Goal: Information Seeking & Learning: Learn about a topic

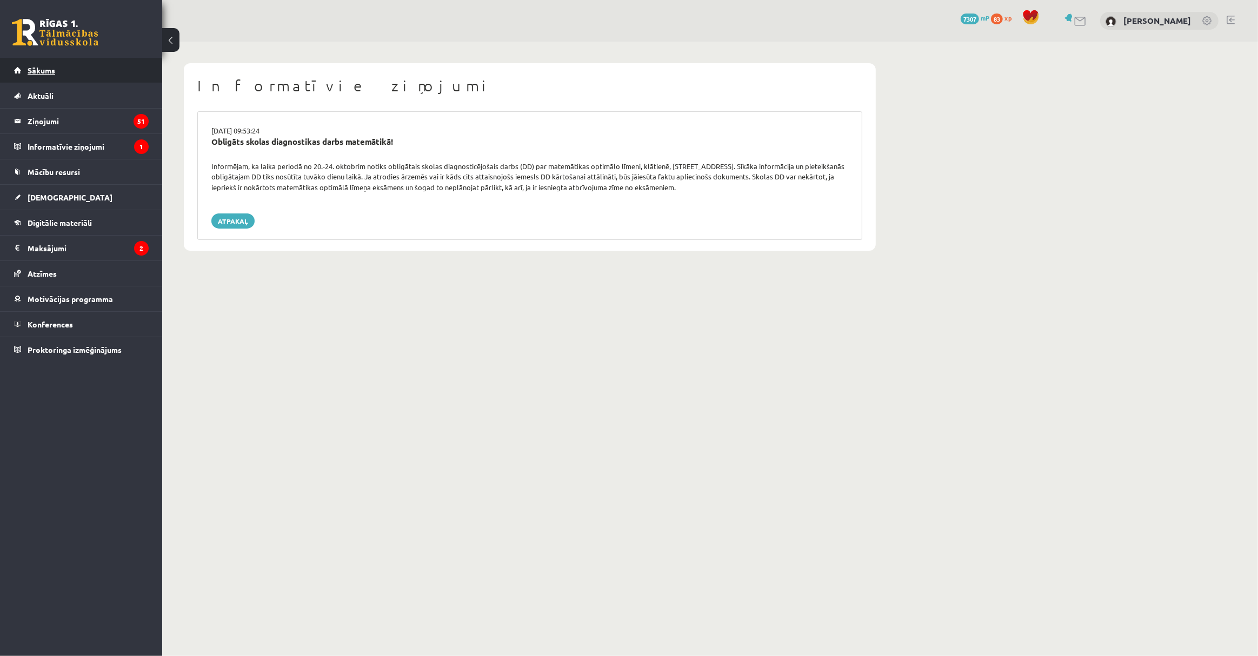
click at [86, 72] on link "Sākums" at bounding box center [81, 70] width 135 height 25
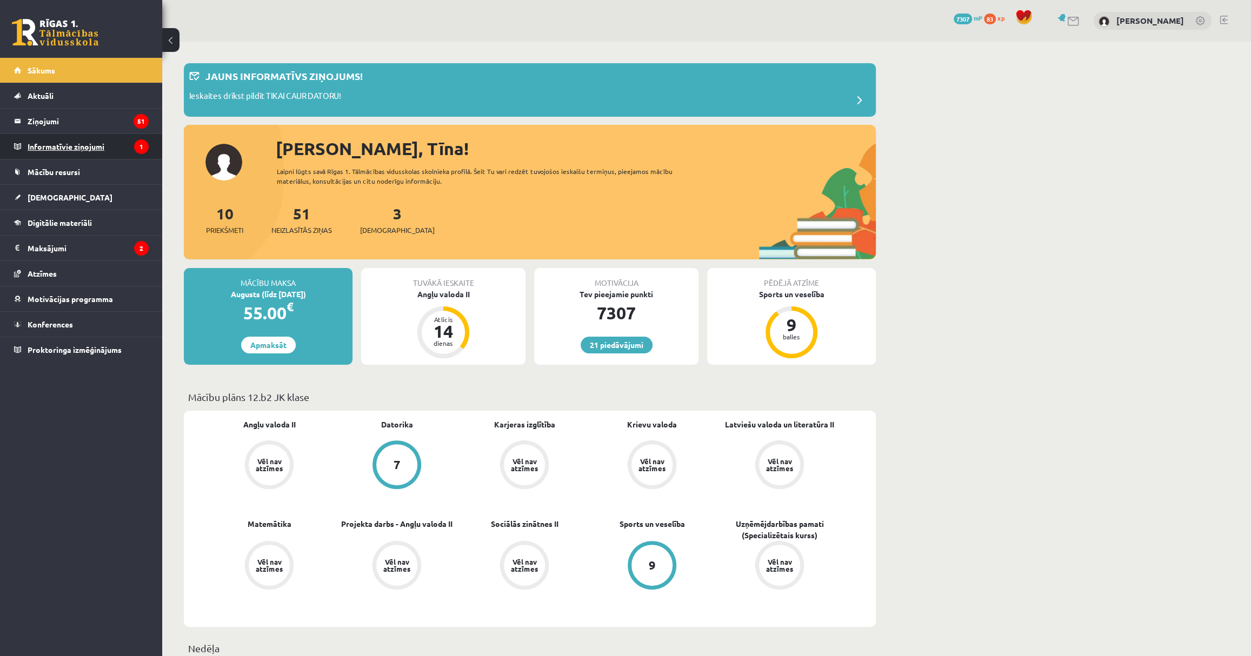
click at [106, 142] on legend "Informatīvie ziņojumi 1" at bounding box center [88, 146] width 121 height 25
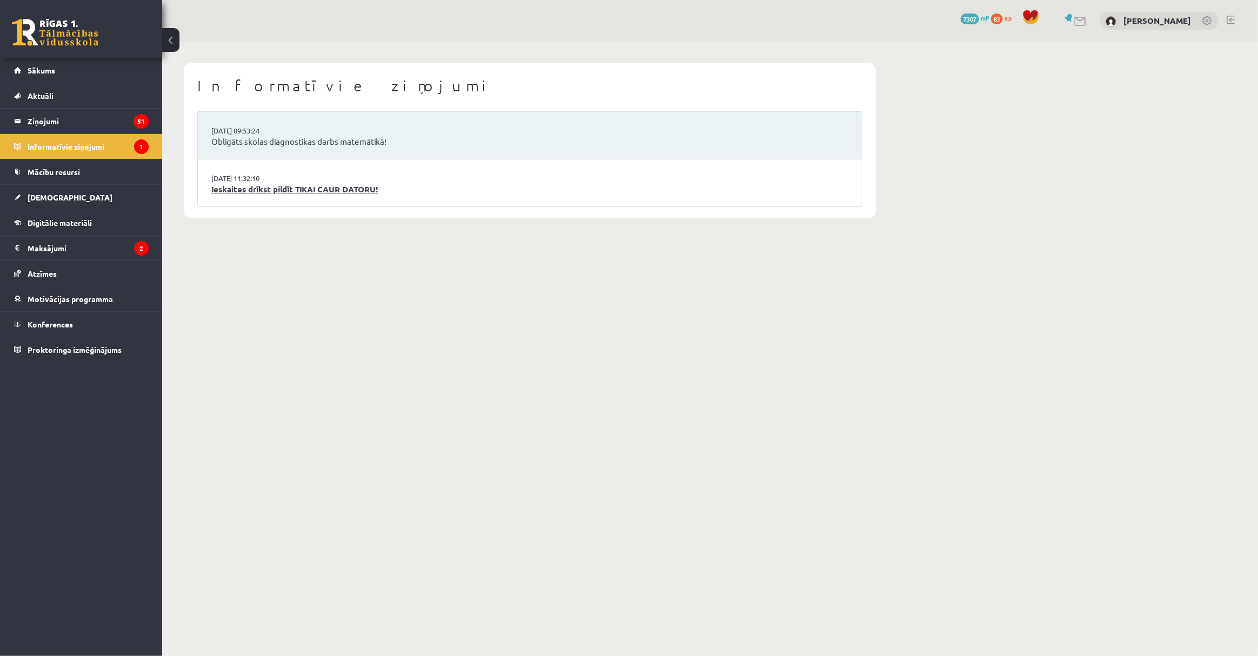
click at [277, 188] on link "Ieskaites drīkst pildīt TIKAI CAUR DATORU!" at bounding box center [529, 189] width 637 height 12
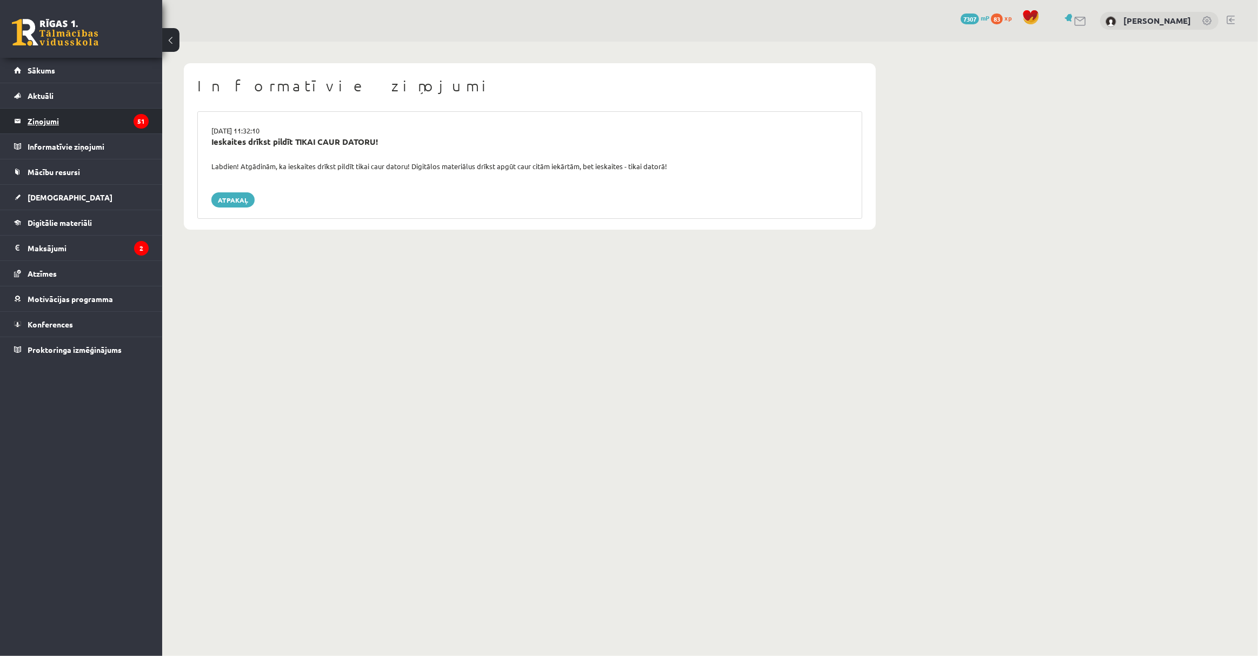
click at [120, 116] on legend "Ziņojumi 51" at bounding box center [88, 121] width 121 height 25
